Goal: Task Accomplishment & Management: Manage account settings

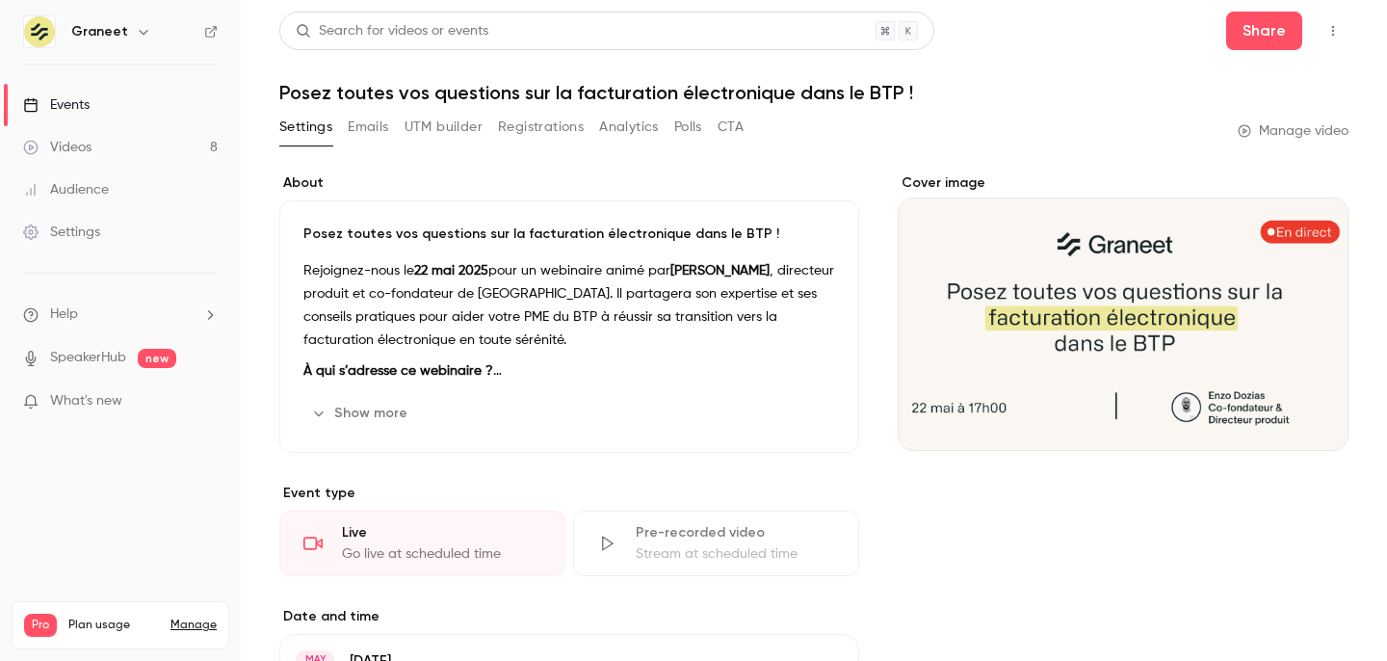
click at [504, 118] on button "Registrations" at bounding box center [541, 127] width 86 height 31
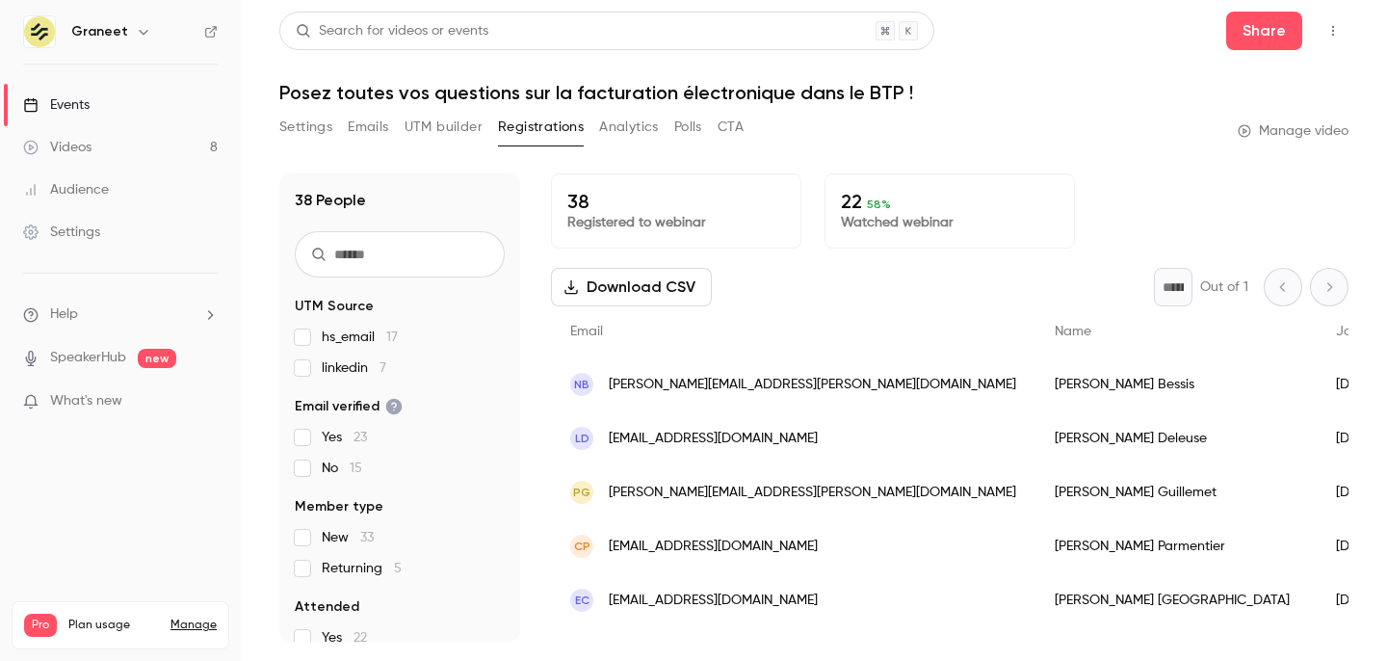
click at [77, 95] on div "Events" at bounding box center [56, 104] width 66 height 19
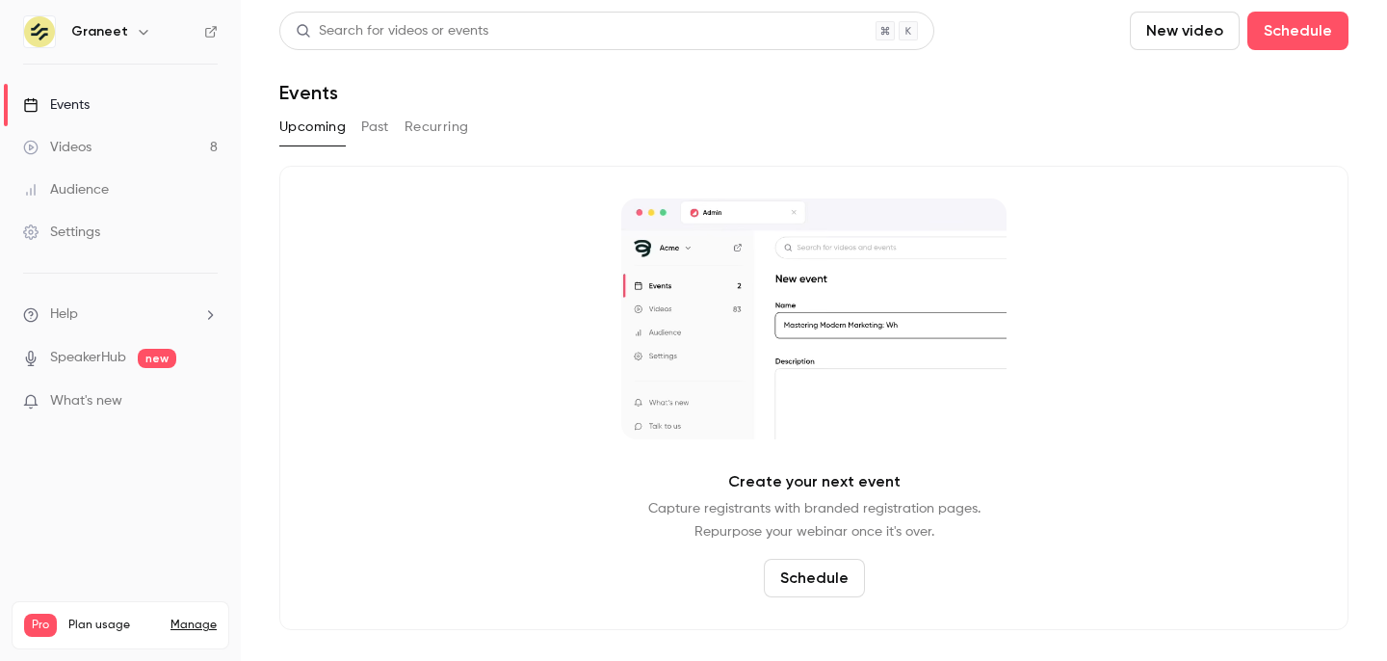
click at [378, 135] on button "Past" at bounding box center [375, 127] width 28 height 31
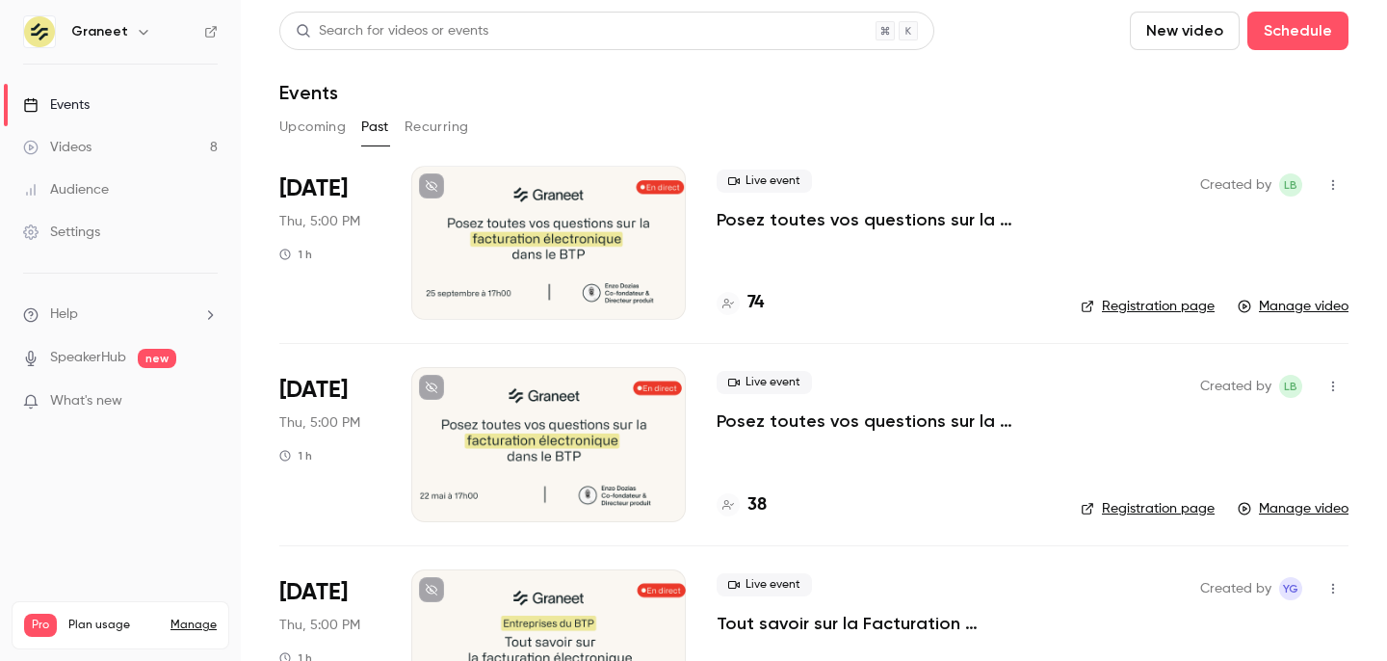
click at [813, 227] on p "Posez toutes vos questions sur la facturation électronique dans le BTP !" at bounding box center [883, 219] width 333 height 23
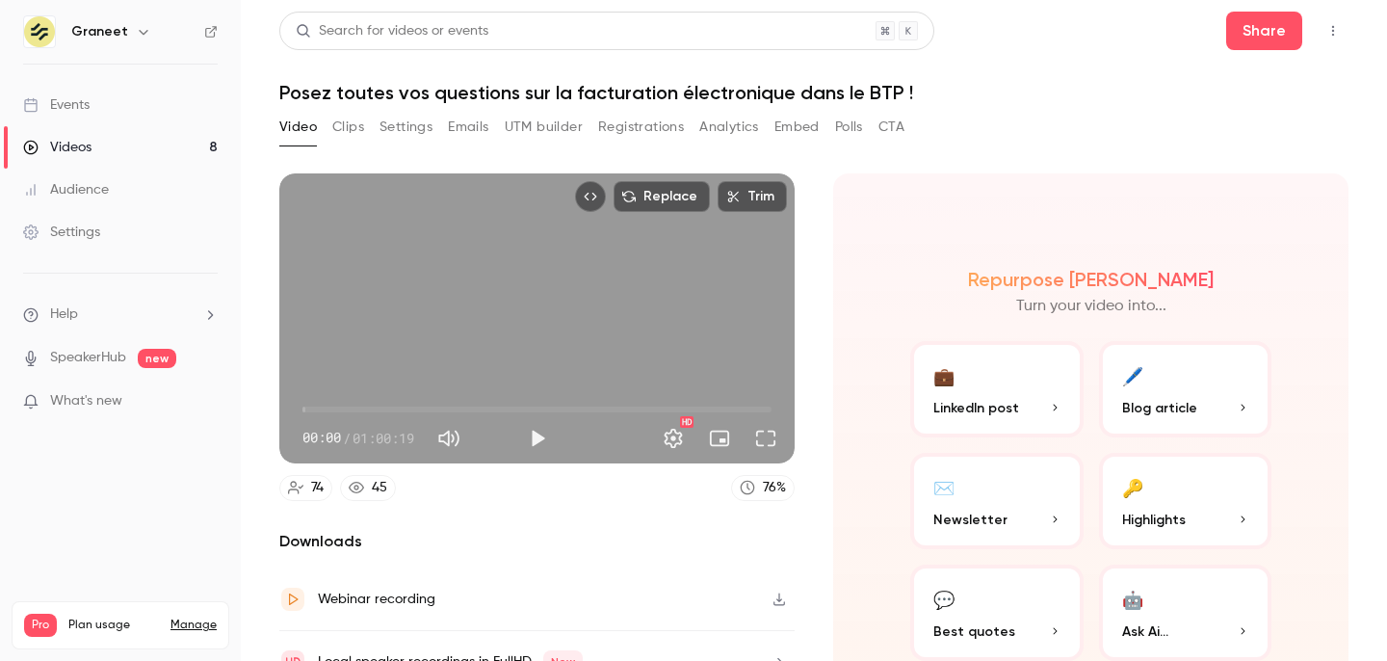
click at [625, 124] on button "Registrations" at bounding box center [641, 127] width 86 height 31
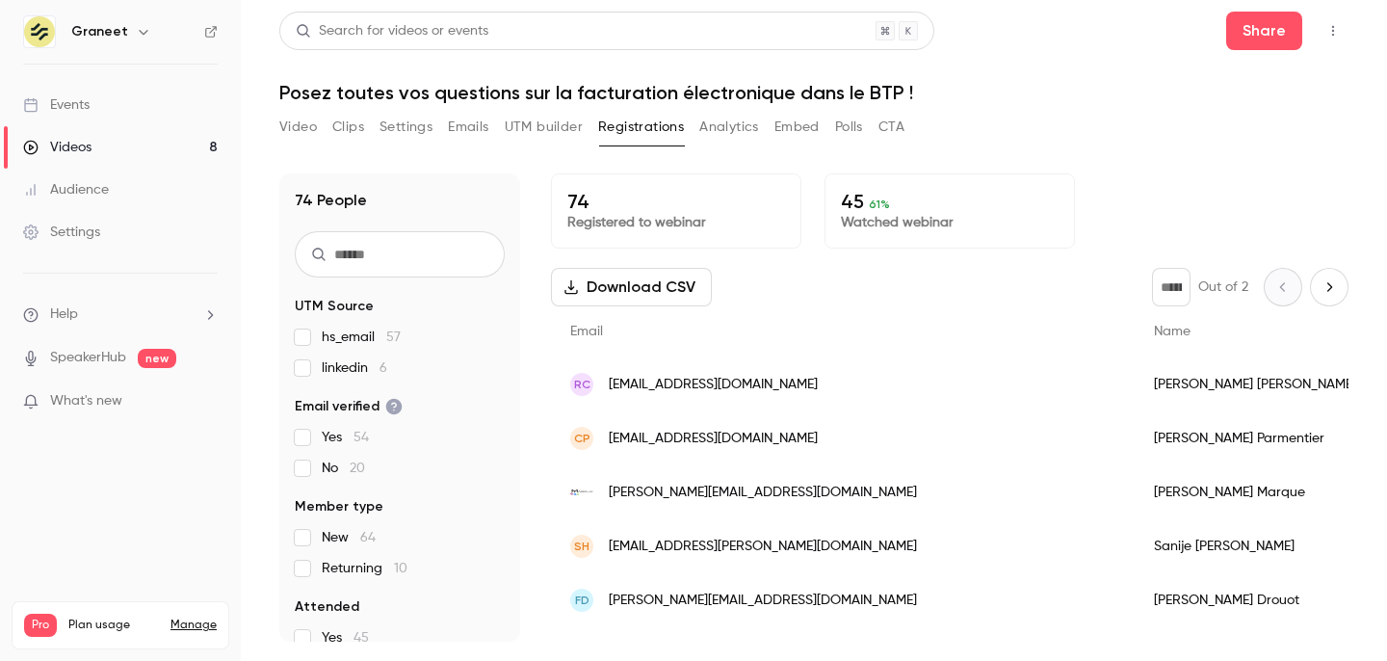
click at [722, 137] on button "Analytics" at bounding box center [729, 127] width 60 height 31
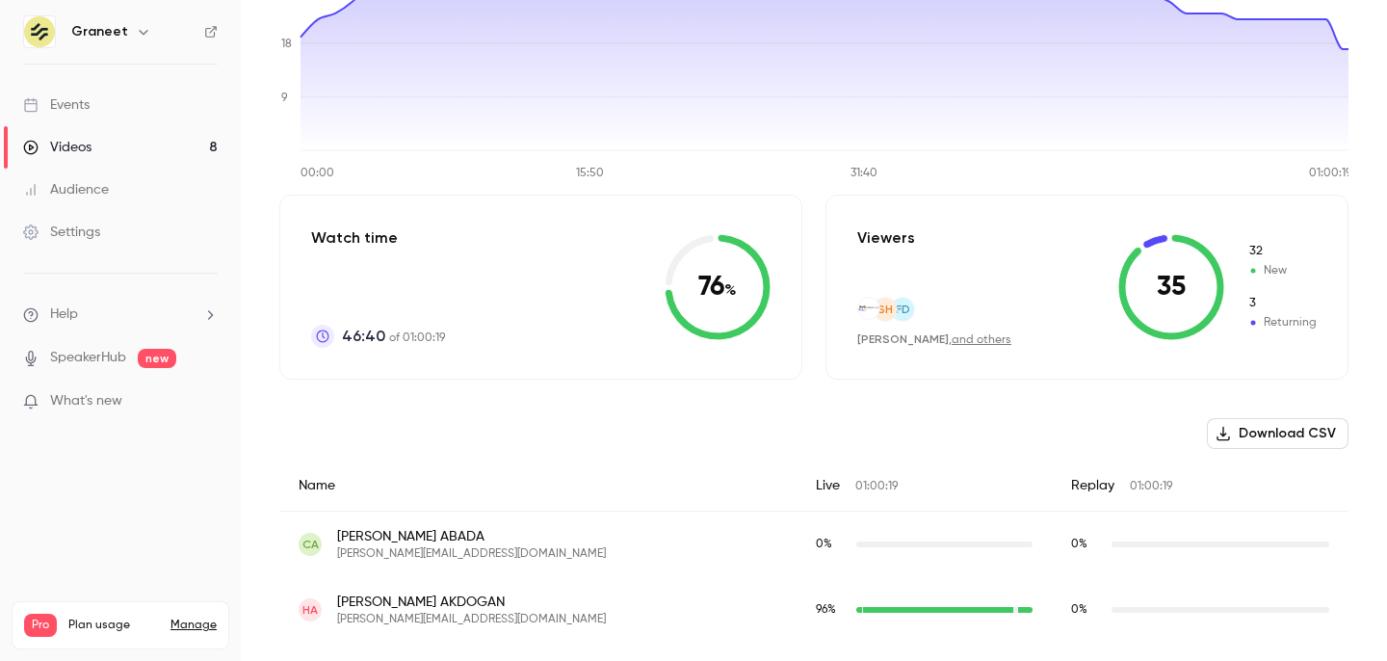
scroll to position [320, 0]
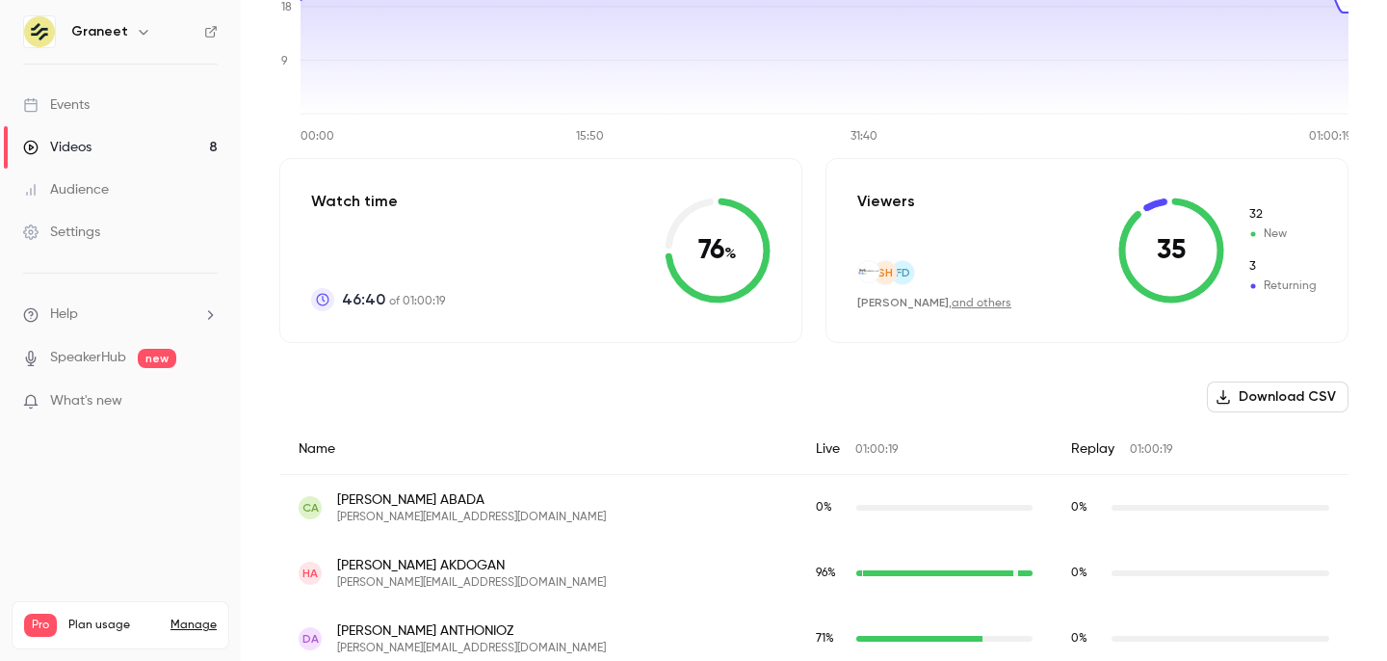
click at [1276, 400] on button "Download CSV" at bounding box center [1278, 396] width 142 height 31
